Goal: Information Seeking & Learning: Learn about a topic

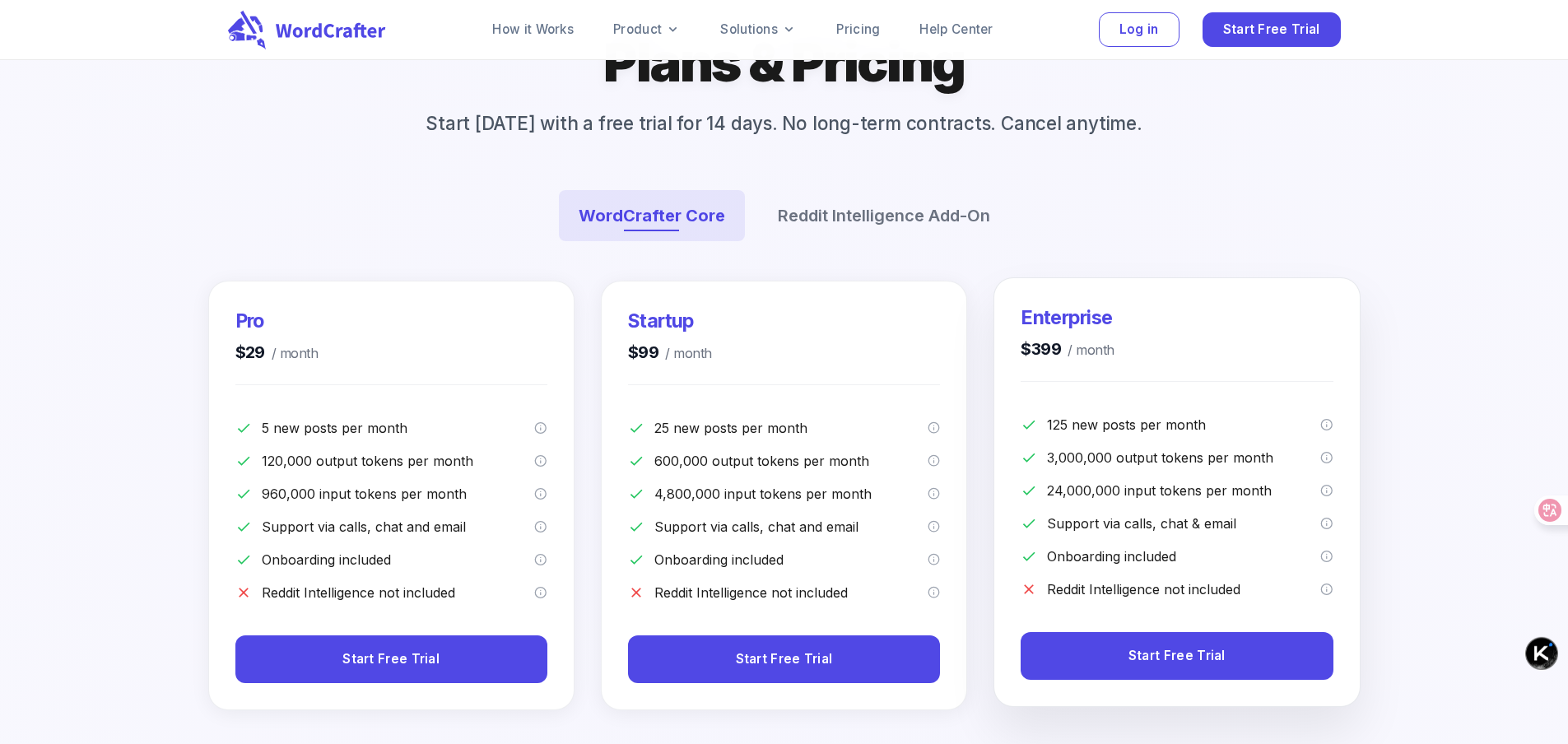
scroll to position [82, 0]
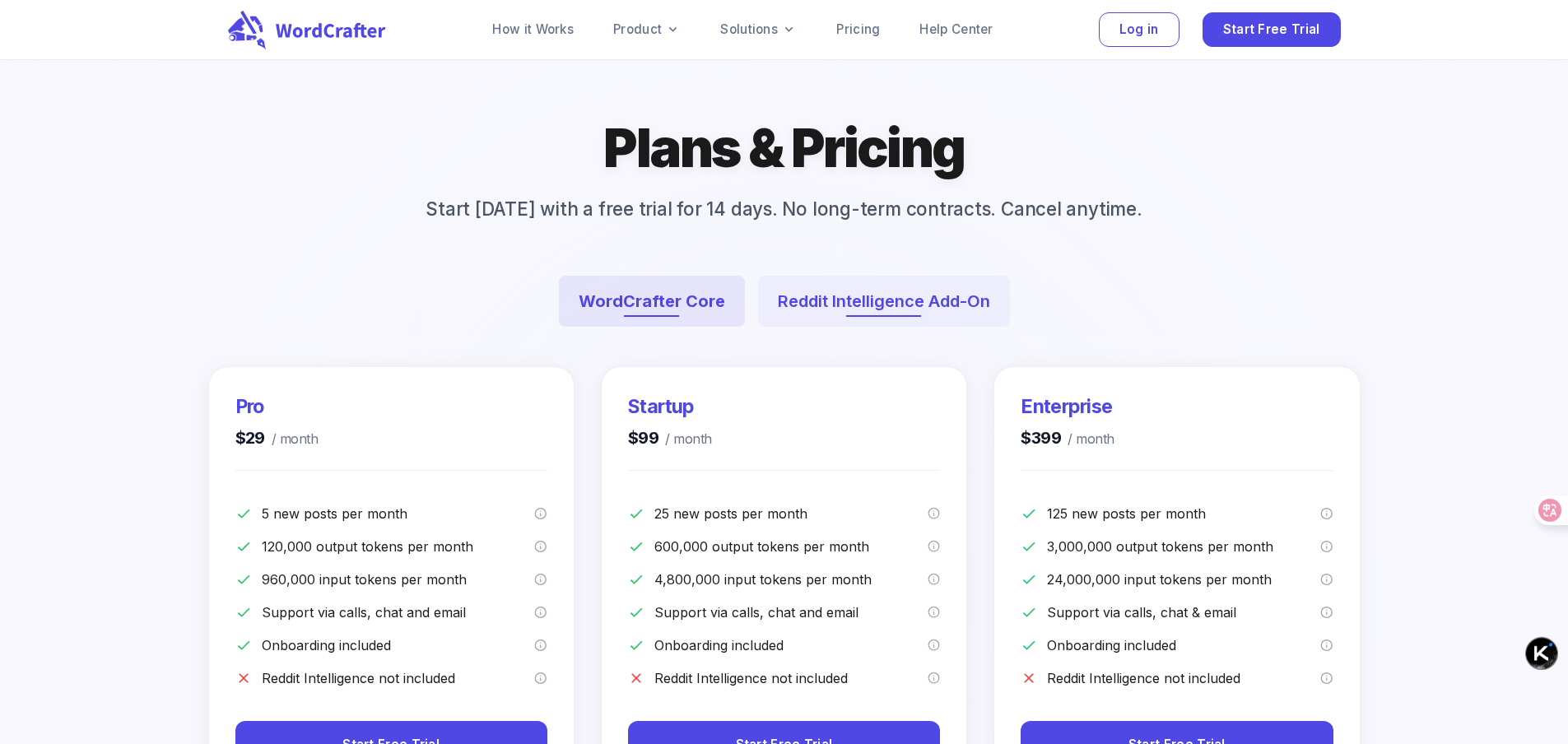
click at [908, 327] on button "Reddit Intelligence Add-On" at bounding box center [883, 301] width 252 height 51
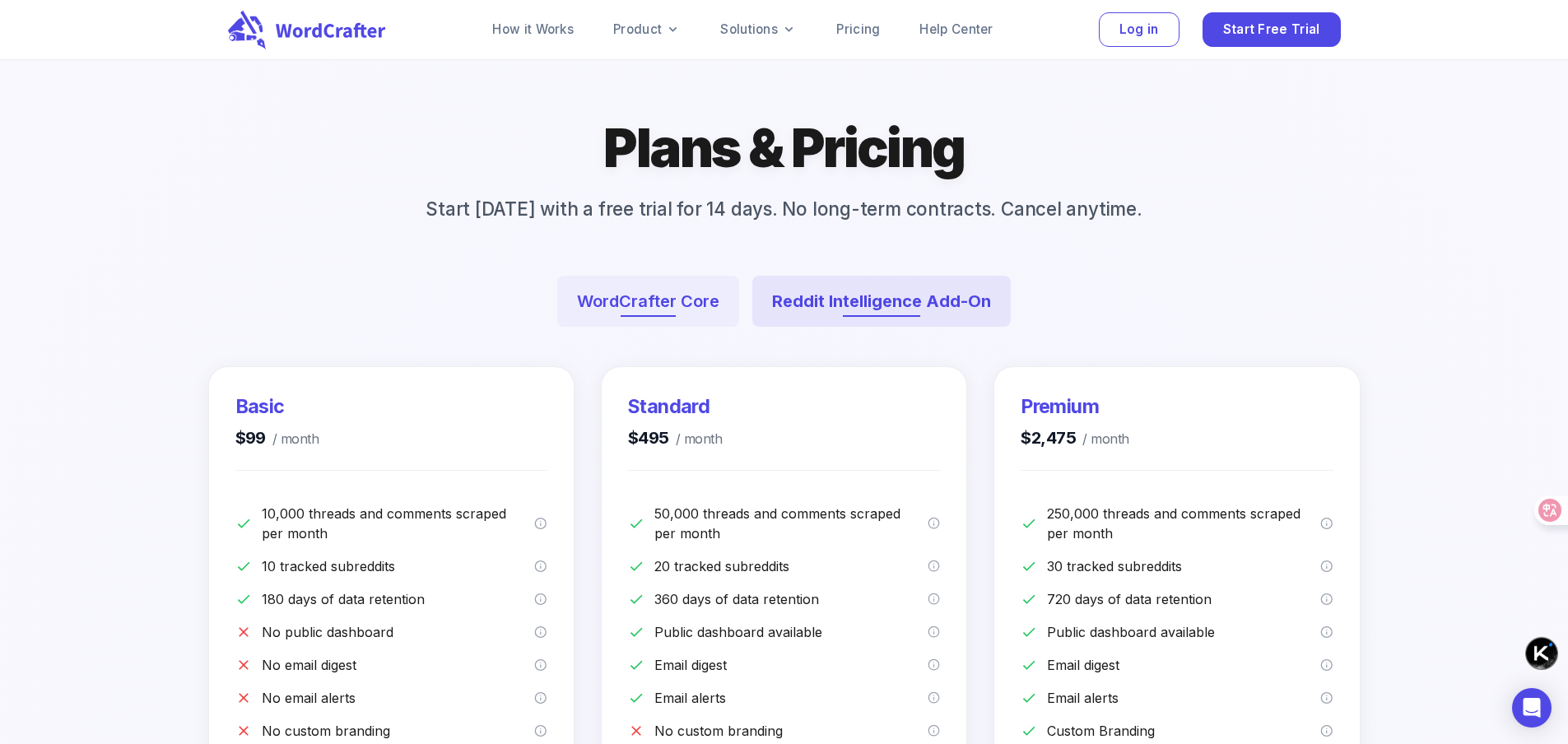
click at [644, 327] on button "WordCrafter Core" at bounding box center [649, 301] width 182 height 51
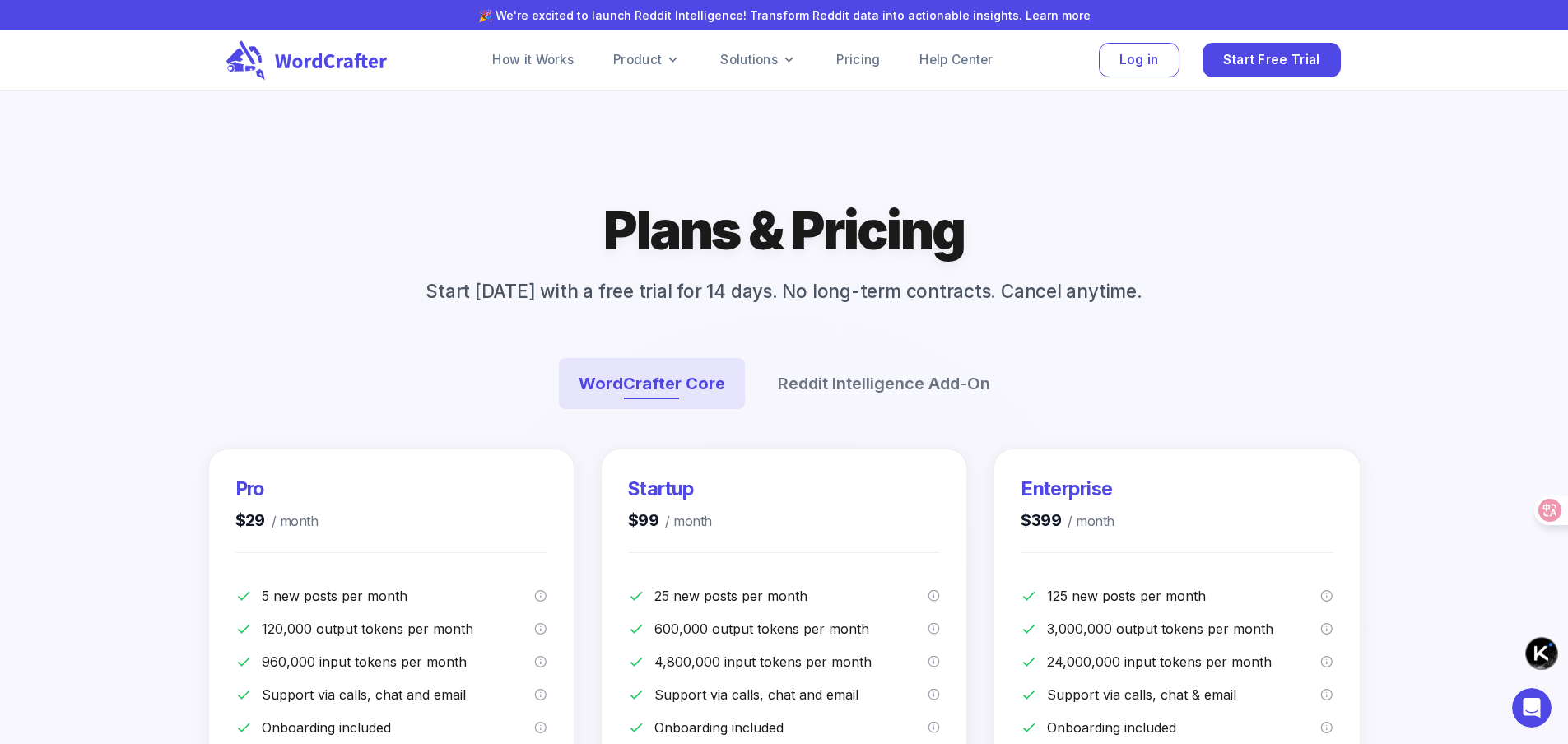
scroll to position [0, 0]
click at [368, 67] on icon at bounding box center [310, 61] width 168 height 40
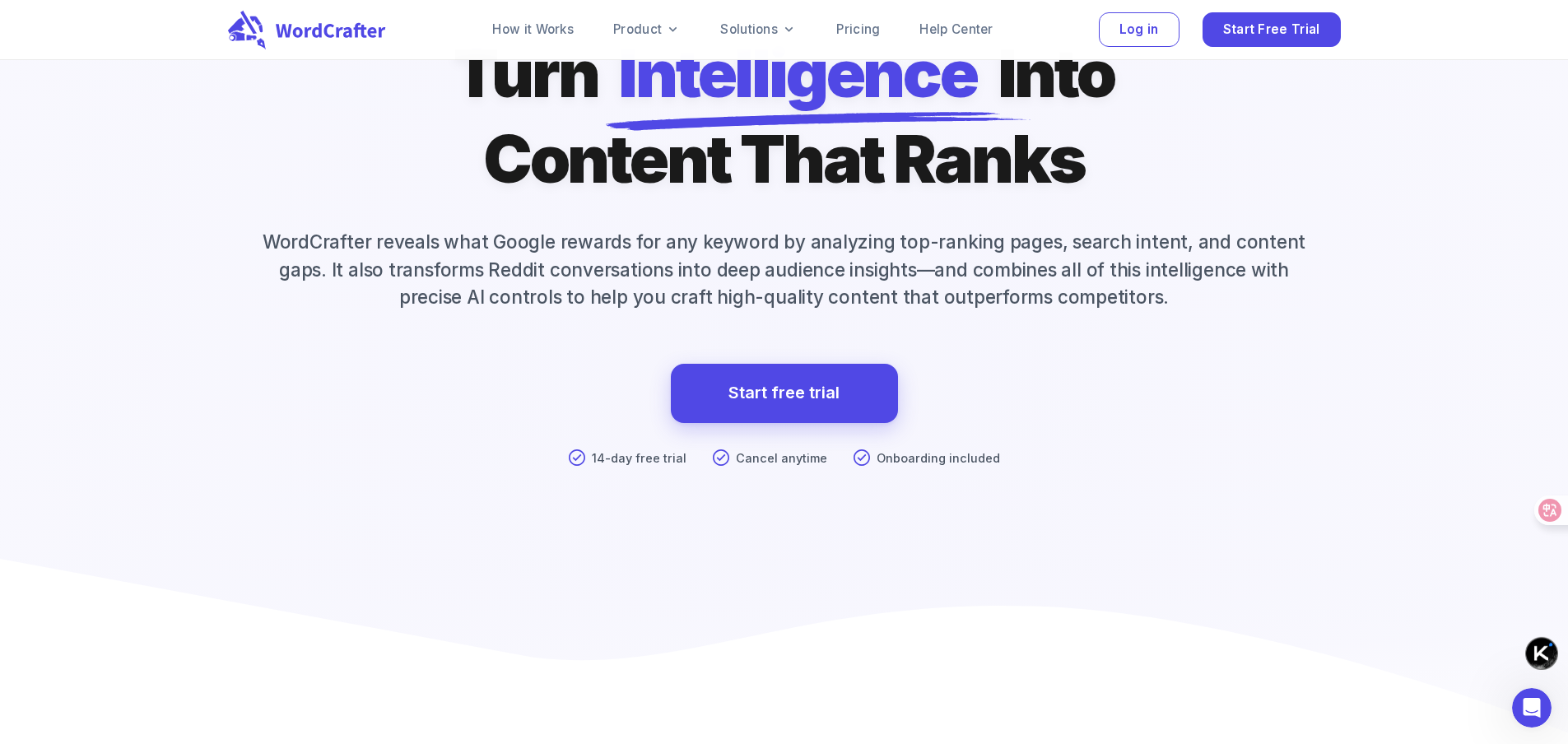
scroll to position [165, 0]
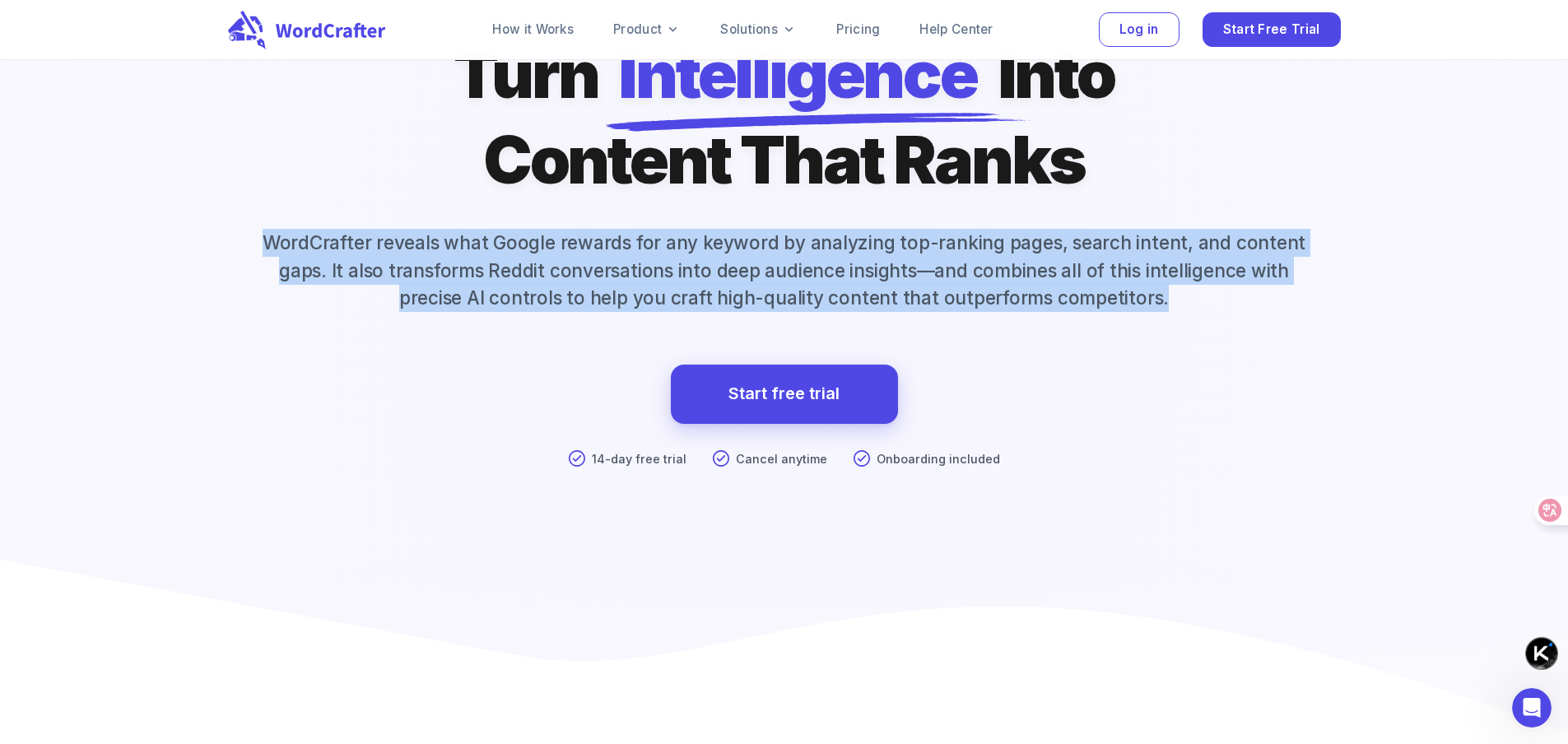
drag, startPoint x: 237, startPoint y: 292, endPoint x: 1235, endPoint y: 354, distance: 999.9
click at [1235, 312] on p "WordCrafter reveals what Google rewards for any keyword by analyzing top-rankin…" at bounding box center [784, 270] width 1113 height 83
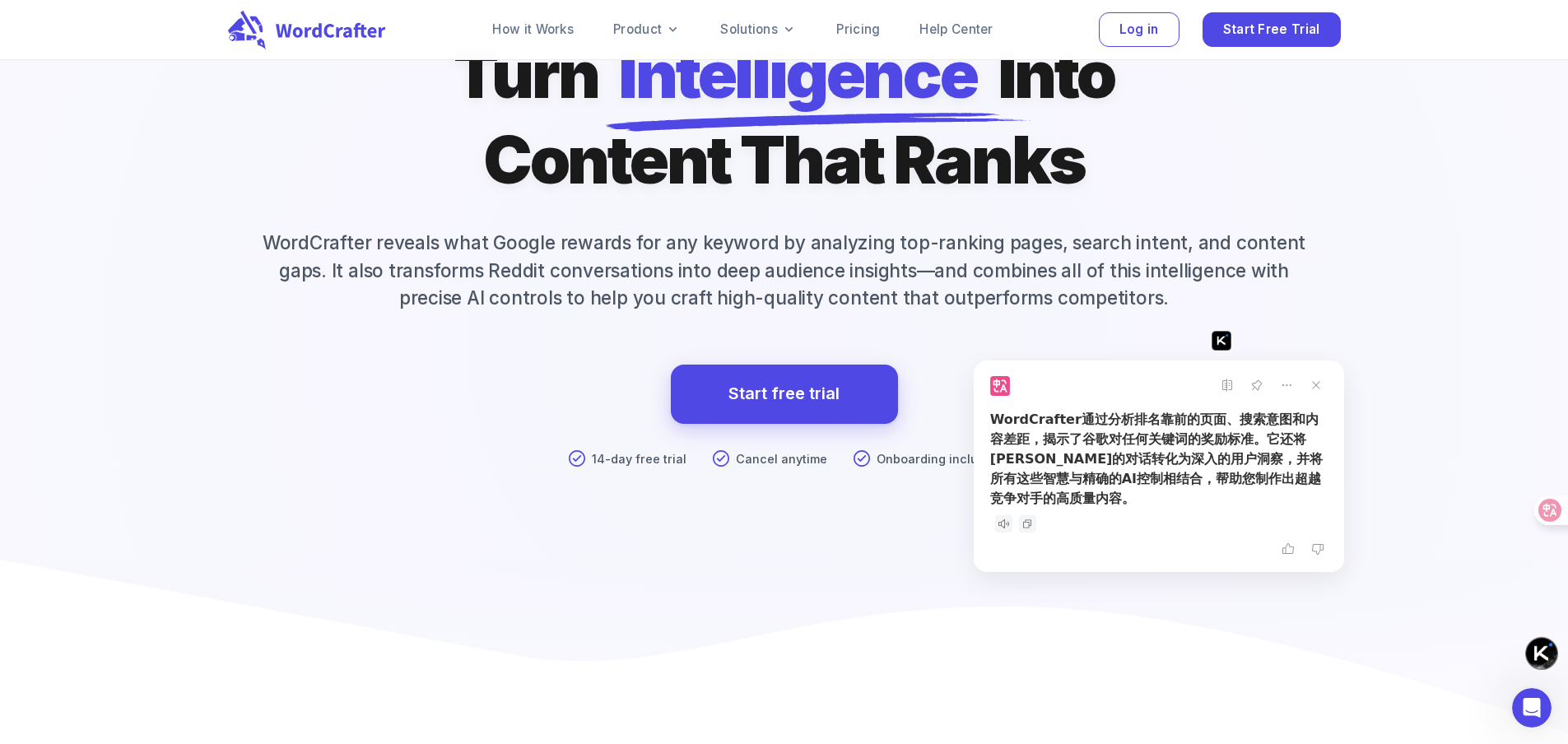
click at [1406, 377] on div at bounding box center [784, 346] width 3137 height 1679
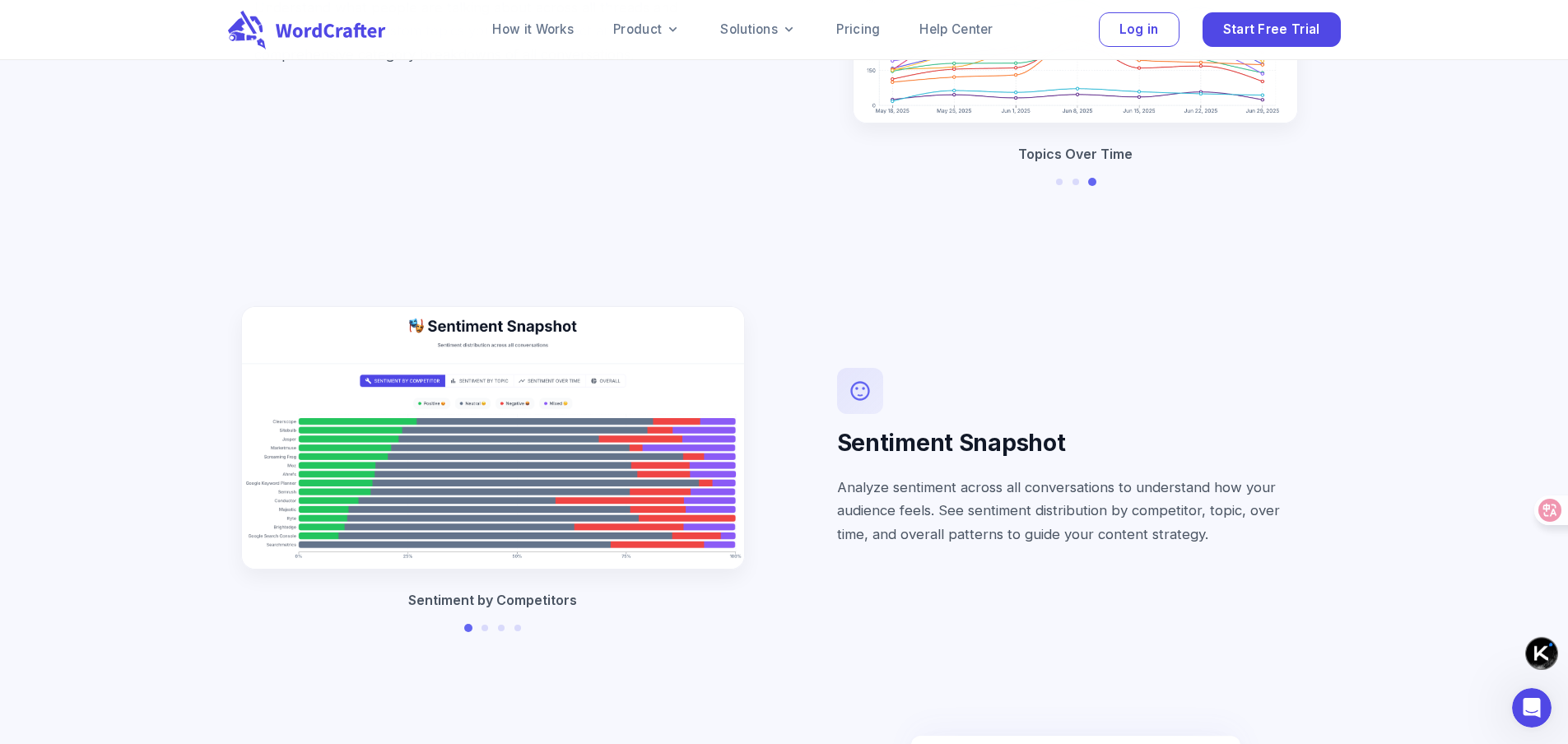
scroll to position [3366, 0]
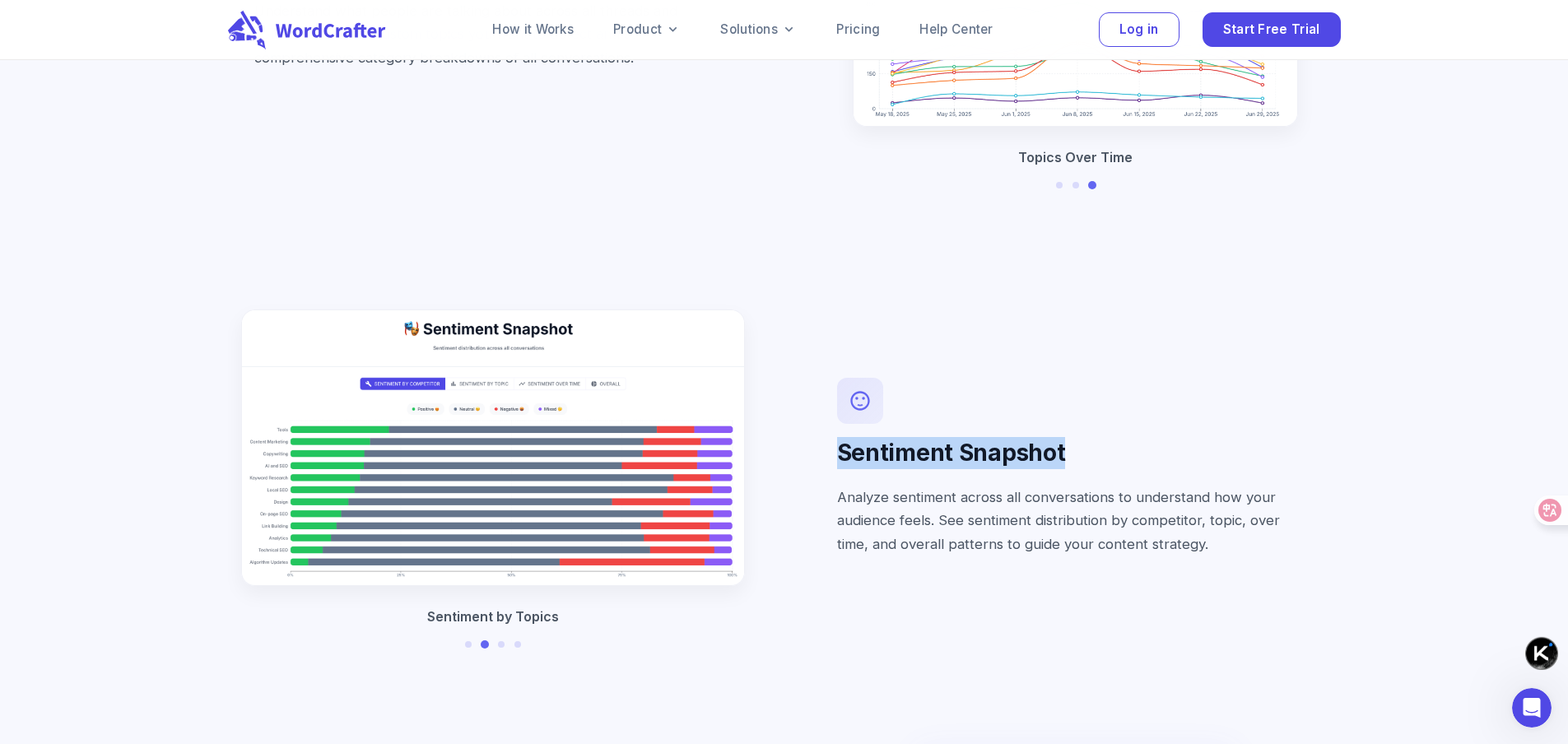
drag, startPoint x: 829, startPoint y: 483, endPoint x: 1110, endPoint y: 484, distance: 281.0
click at [1110, 484] on div "Sentiment Snapshot Analyze sentiment across all conversations to understand how…" at bounding box center [1076, 477] width 530 height 237
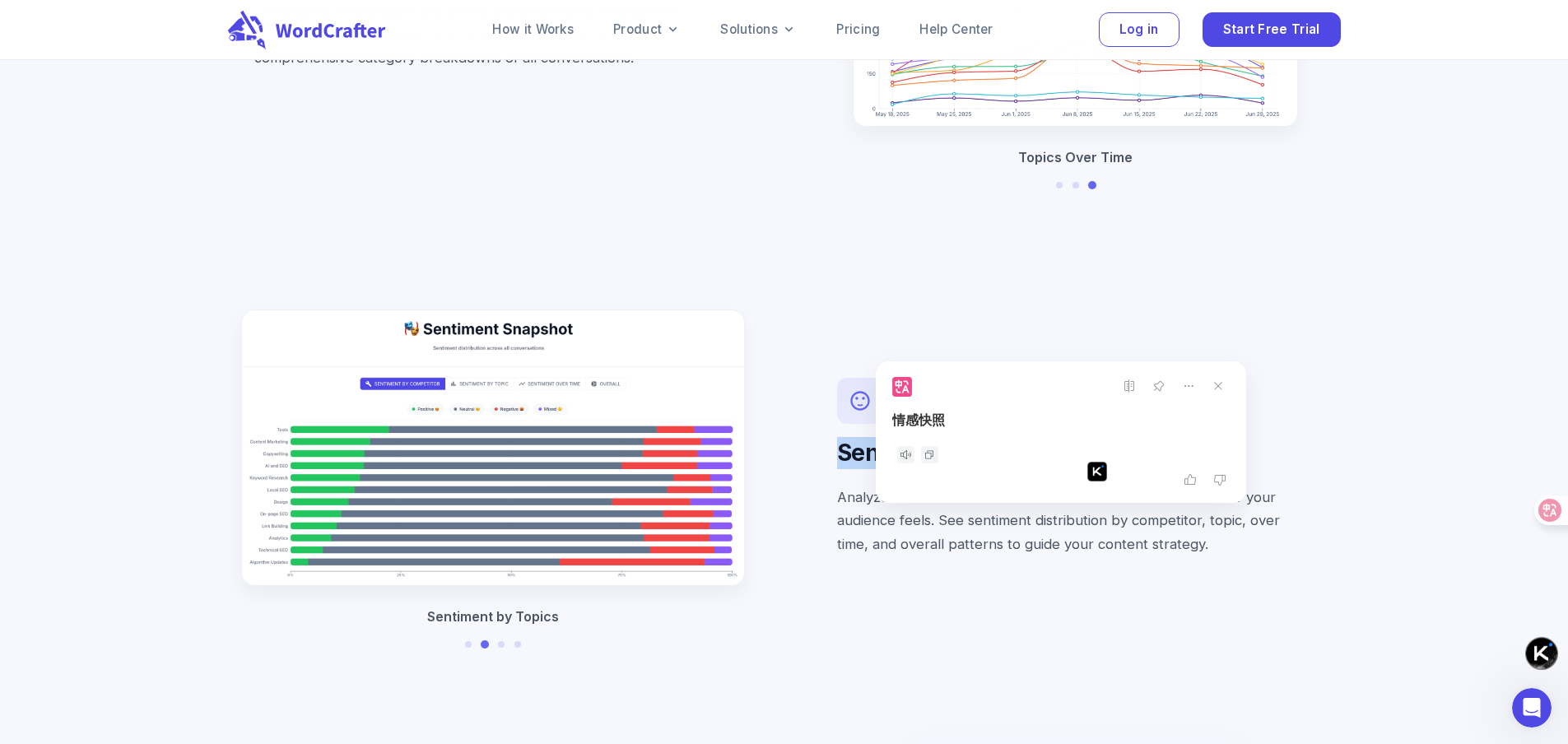
scroll to position [3613, 0]
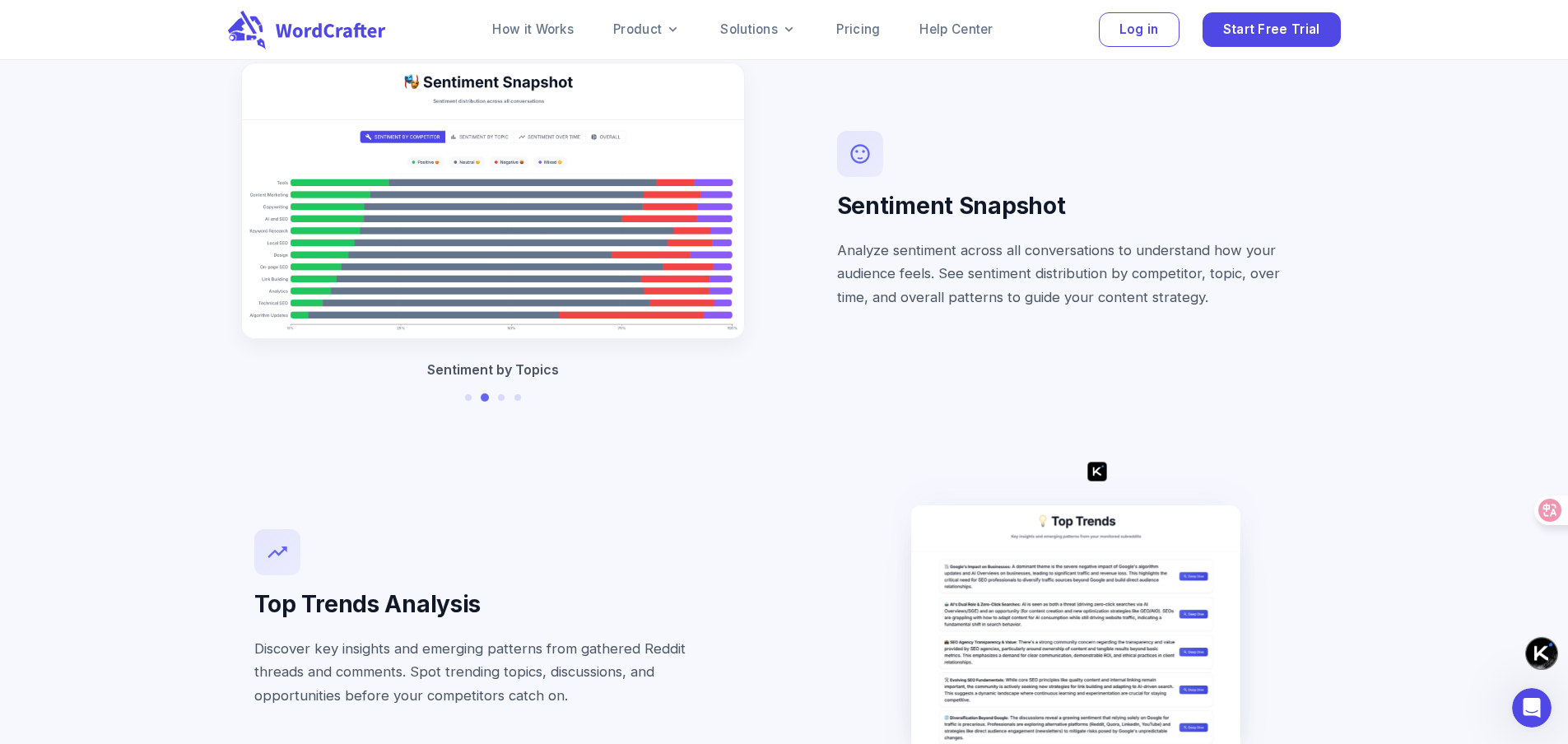
click at [1407, 425] on div "Reddit Intelligence Extract Audience Insights from Reddit Manual audience resea…" at bounding box center [784, 217] width 1568 height 2176
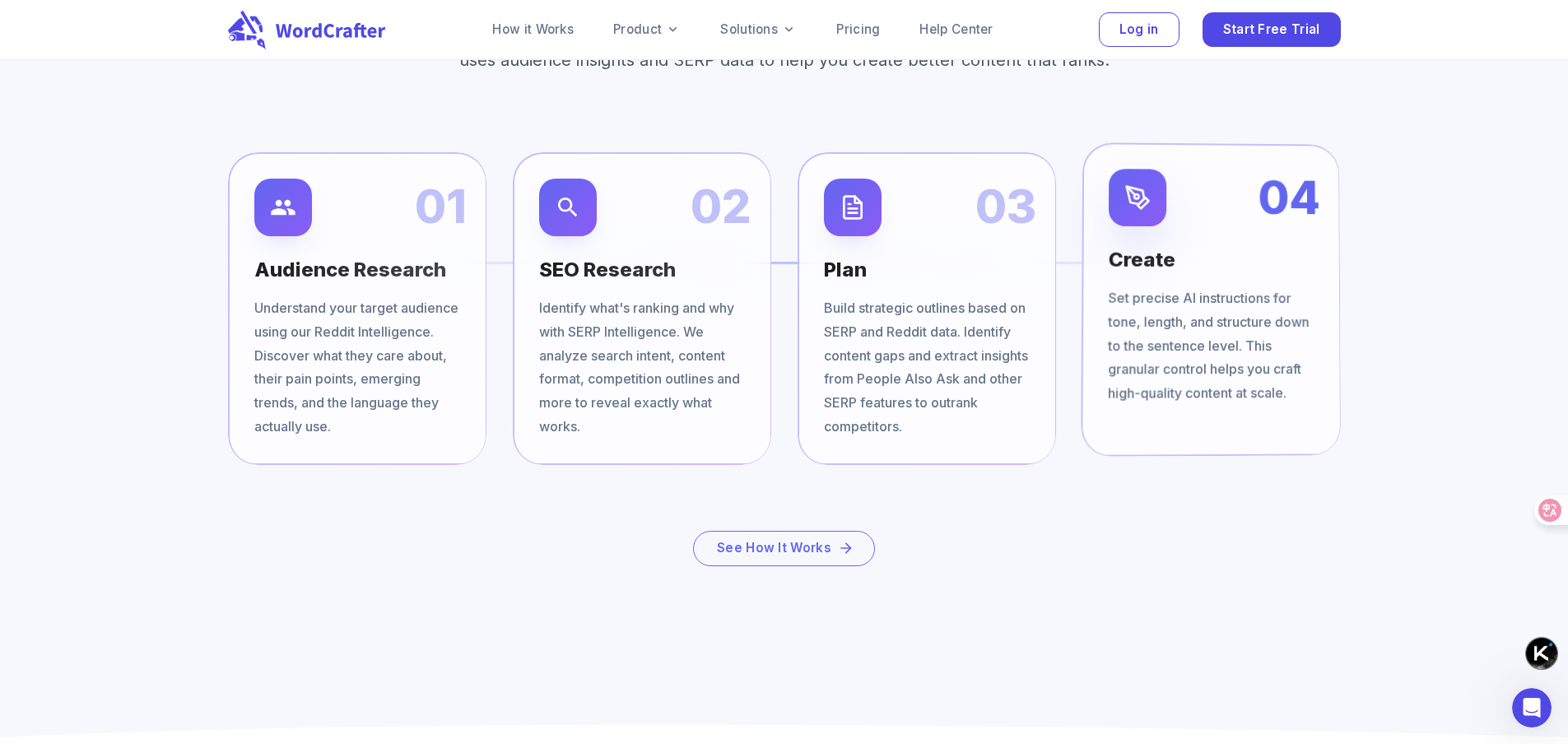
scroll to position [7316, 0]
